Goal: Information Seeking & Learning: Learn about a topic

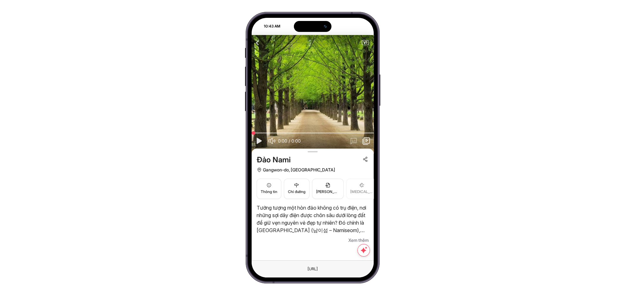
scroll to position [15, 0]
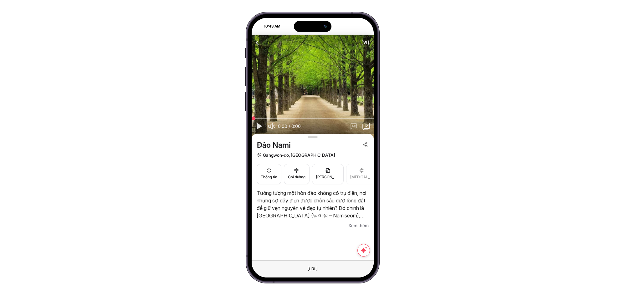
click at [349, 219] on div "Tưởng tượng một hòn đảo không có trụ điện, nơi những sợi dây điện được chôn sâu…" at bounding box center [313, 209] width 112 height 40
click at [355, 222] on span "Xem thêm" at bounding box center [358, 226] width 20 height 8
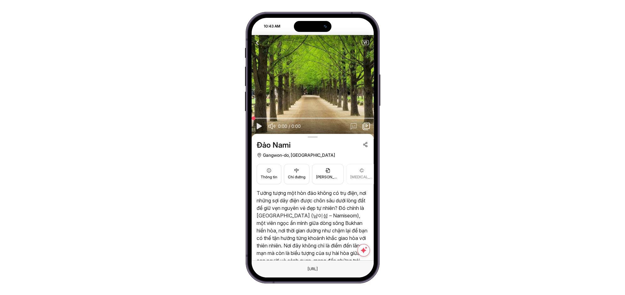
scroll to position [61, 0]
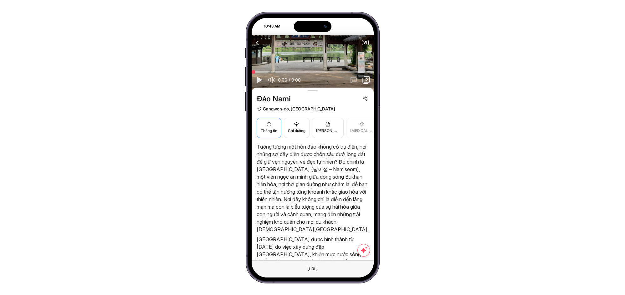
click at [268, 127] on button "Thông tin" at bounding box center [269, 128] width 25 height 20
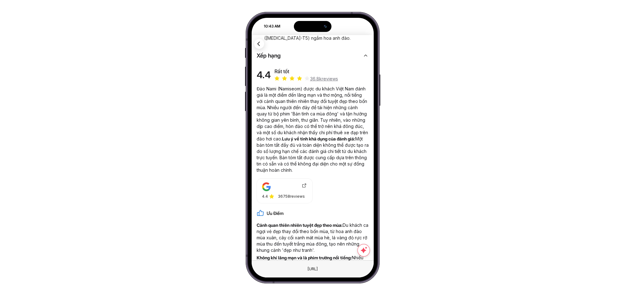
scroll to position [58, 0]
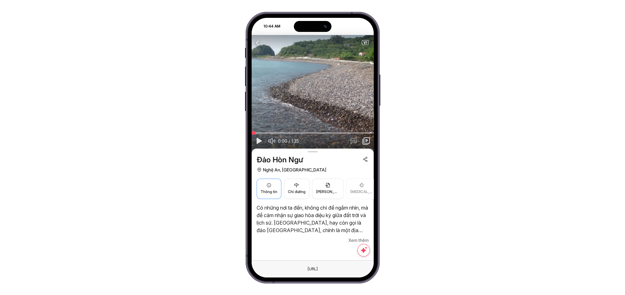
click at [273, 187] on button "Thông tin" at bounding box center [269, 189] width 25 height 20
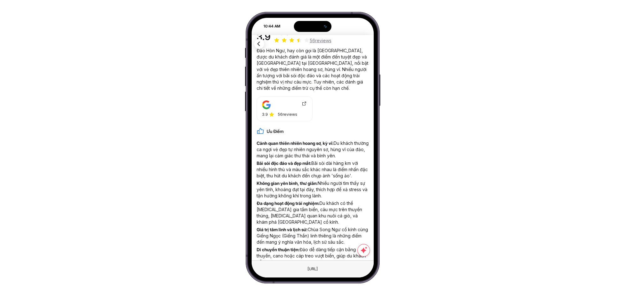
scroll to position [163, 0]
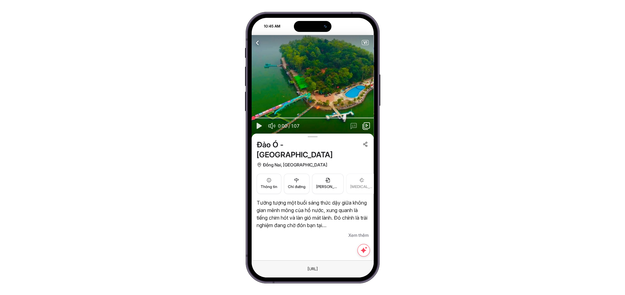
scroll to position [15, 0]
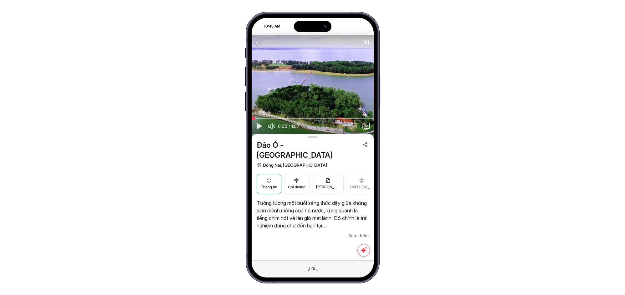
click at [264, 174] on button "Thông tin" at bounding box center [269, 184] width 25 height 20
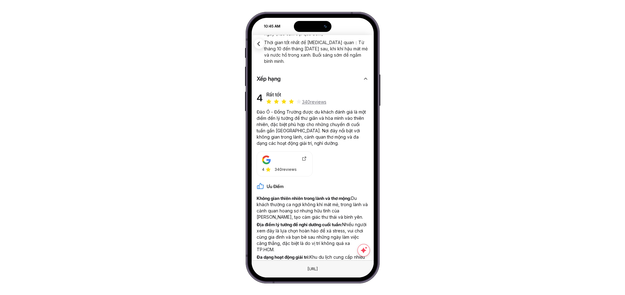
scroll to position [47, 0]
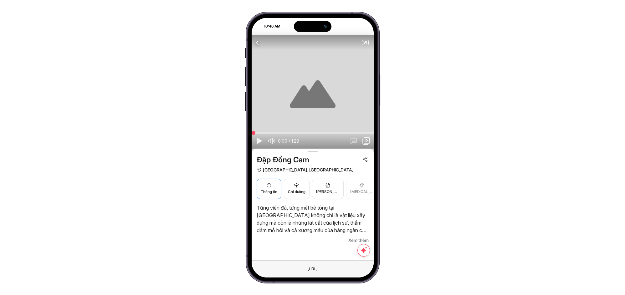
click at [267, 192] on span "Thông tin" at bounding box center [269, 192] width 17 height 6
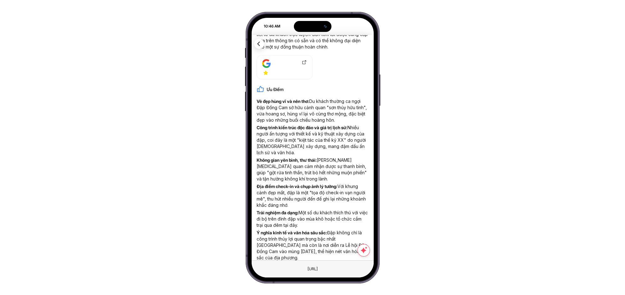
scroll to position [216, 0]
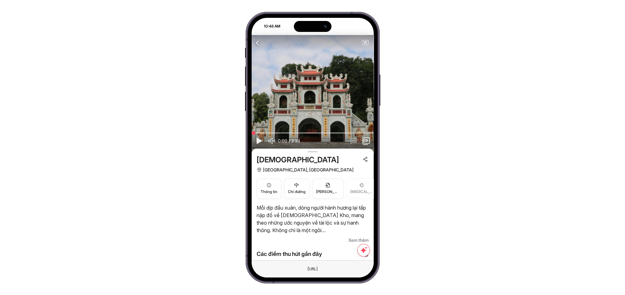
click at [258, 189] on button "Thông tin" at bounding box center [269, 189] width 25 height 20
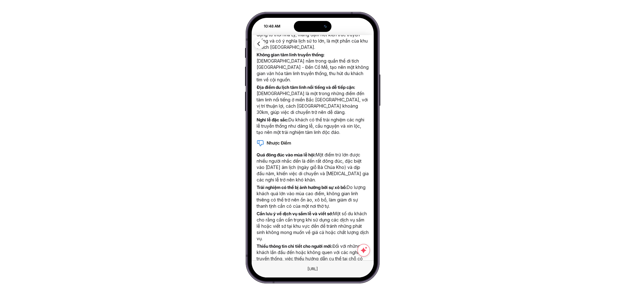
scroll to position [342, 0]
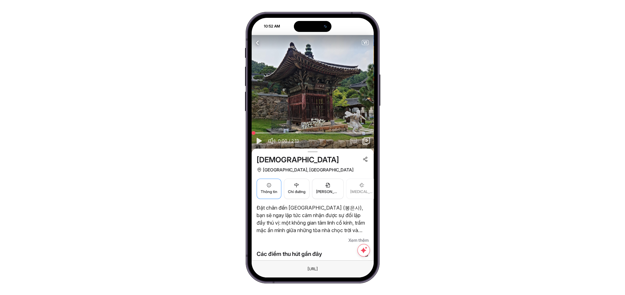
click at [267, 184] on icon "button" at bounding box center [268, 185] width 5 height 5
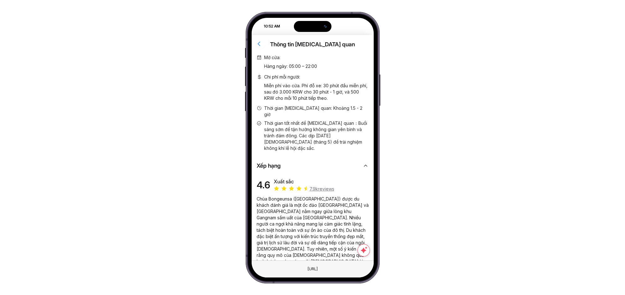
click at [257, 44] on icon "button" at bounding box center [259, 44] width 8 height 8
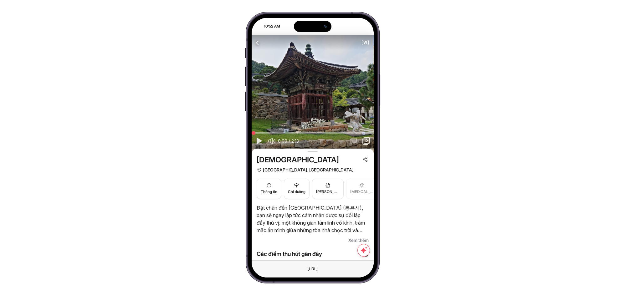
drag, startPoint x: 338, startPoint y: 94, endPoint x: 216, endPoint y: 83, distance: 122.1
click at [216, 83] on div "10:52 AM Điểm [MEDICAL_DATA] quan Hành trình Tour xe buýt Tour thành phố Blog d…" at bounding box center [312, 147] width 625 height 295
drag, startPoint x: 348, startPoint y: 98, endPoint x: 231, endPoint y: 93, distance: 117.4
click at [232, 93] on div "10:52 AM Điểm [MEDICAL_DATA] quan Hành trình Tour xe buýt Tour thành phố Blog d…" at bounding box center [312, 147] width 625 height 295
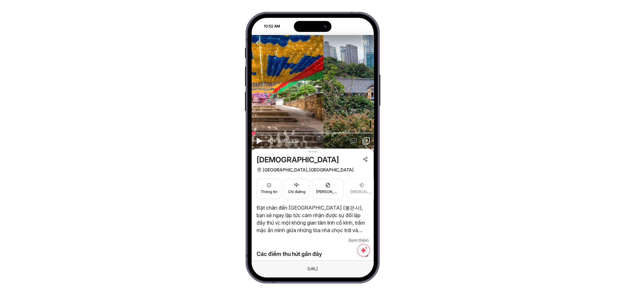
drag, startPoint x: 354, startPoint y: 106, endPoint x: 188, endPoint y: 89, distance: 166.3
click at [200, 93] on div "10:52 AM Điểm [MEDICAL_DATA] quan Hành trình Tour xe buýt Tour thành phố Blog d…" at bounding box center [312, 147] width 625 height 295
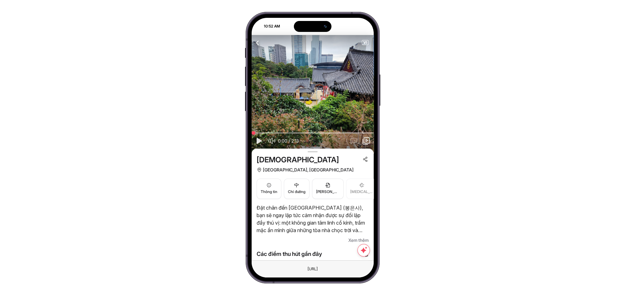
drag, startPoint x: 331, startPoint y: 104, endPoint x: 201, endPoint y: 90, distance: 130.2
click at [202, 90] on div "10:52 AM Điểm [MEDICAL_DATA] quan Hành trình Tour xe buýt Tour thành phố Blog d…" at bounding box center [312, 147] width 625 height 295
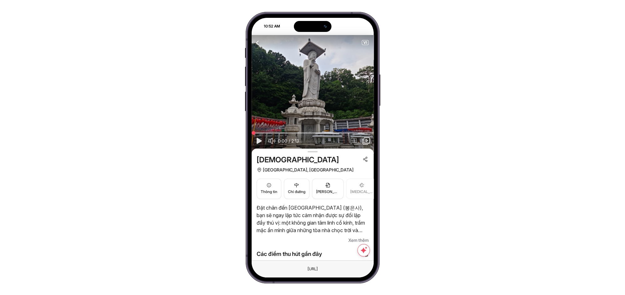
drag, startPoint x: 300, startPoint y: 100, endPoint x: 232, endPoint y: 94, distance: 68.2
click at [232, 94] on div "10:52 AM Điểm [MEDICAL_DATA] quan Hành trình Tour xe buýt Tour thành phố Blog d…" at bounding box center [312, 147] width 625 height 295
click at [153, 95] on div "10:52 AM Điểm [MEDICAL_DATA] quan Hành trình Tour xe buýt Tour thành phố Blog d…" at bounding box center [312, 147] width 625 height 295
